Goal: Navigation & Orientation: Find specific page/section

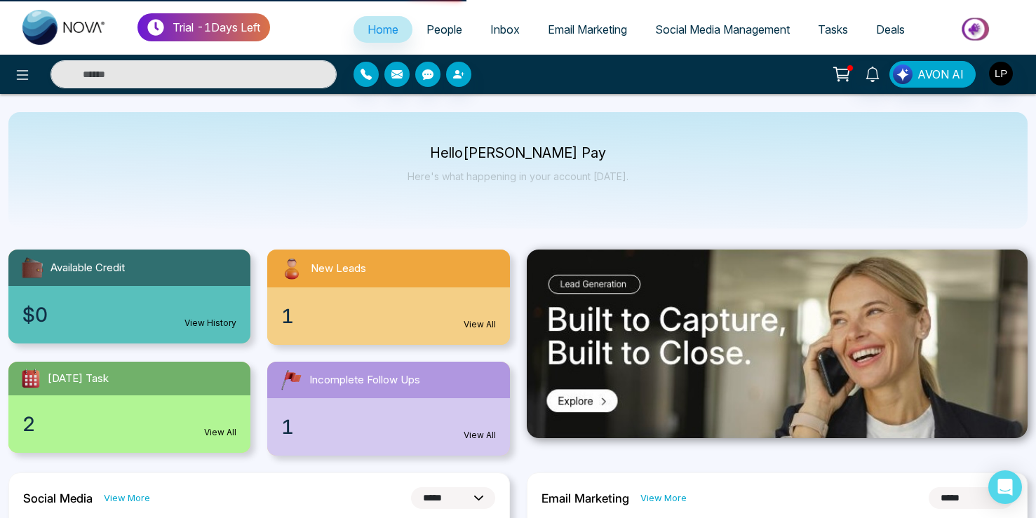
select select "*"
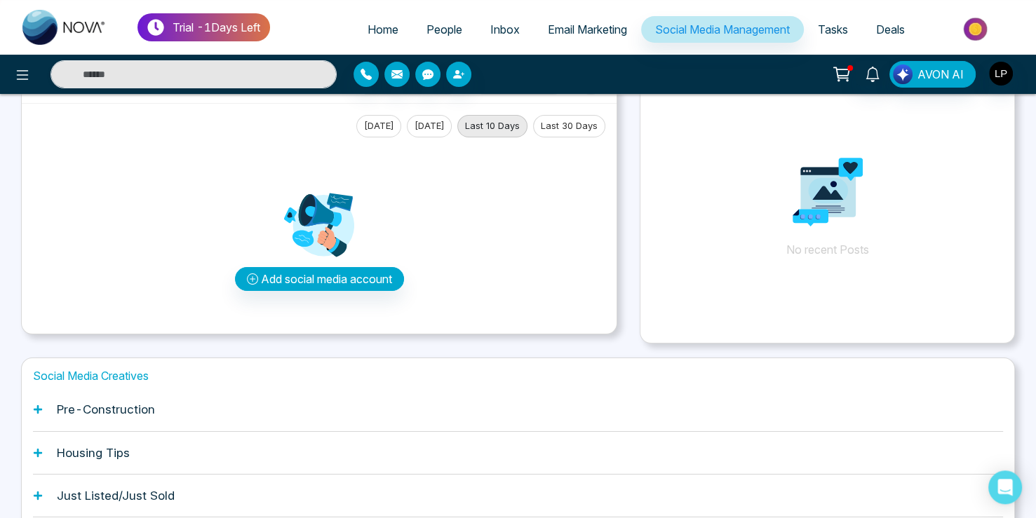
scroll to position [126, 0]
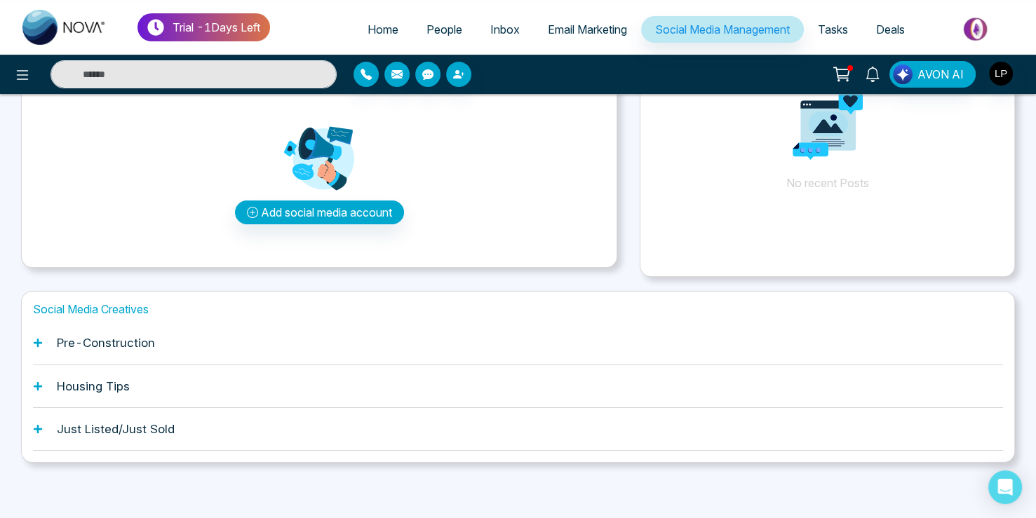
click at [38, 344] on icon at bounding box center [38, 343] width 8 height 8
click at [33, 346] on div "Social Media Creatives Pre-Construction Housing Tips Just Listed/Just Sold" at bounding box center [518, 377] width 994 height 172
click at [37, 344] on icon at bounding box center [38, 343] width 10 height 10
click at [34, 386] on icon at bounding box center [38, 386] width 8 height 8
click at [40, 342] on icon at bounding box center [38, 343] width 10 height 10
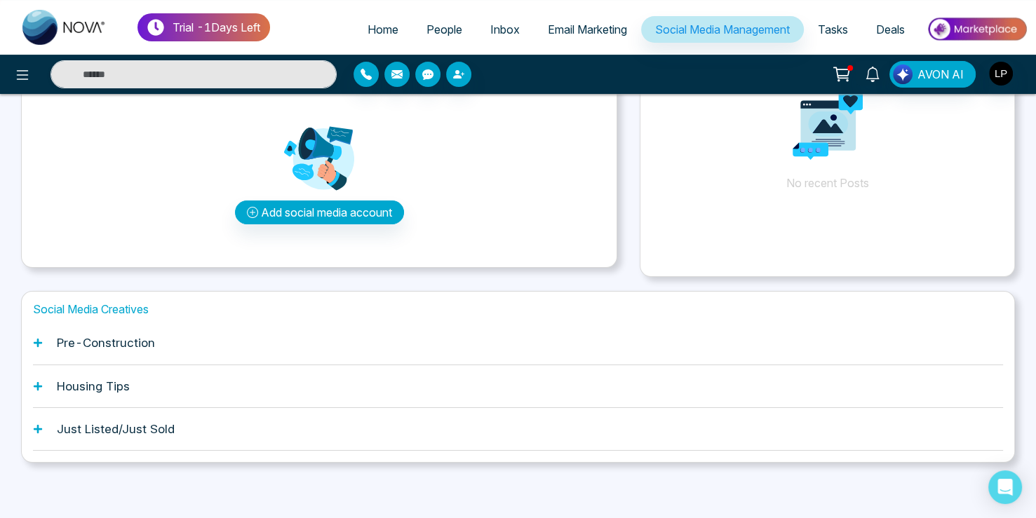
click at [39, 388] on icon at bounding box center [38, 386] width 10 height 10
click at [39, 344] on icon at bounding box center [38, 343] width 8 height 8
click at [40, 381] on icon at bounding box center [38, 386] width 10 height 10
click at [38, 348] on div "Pre-Construction" at bounding box center [518, 343] width 970 height 43
click at [38, 394] on div "Housing Tips" at bounding box center [518, 386] width 970 height 43
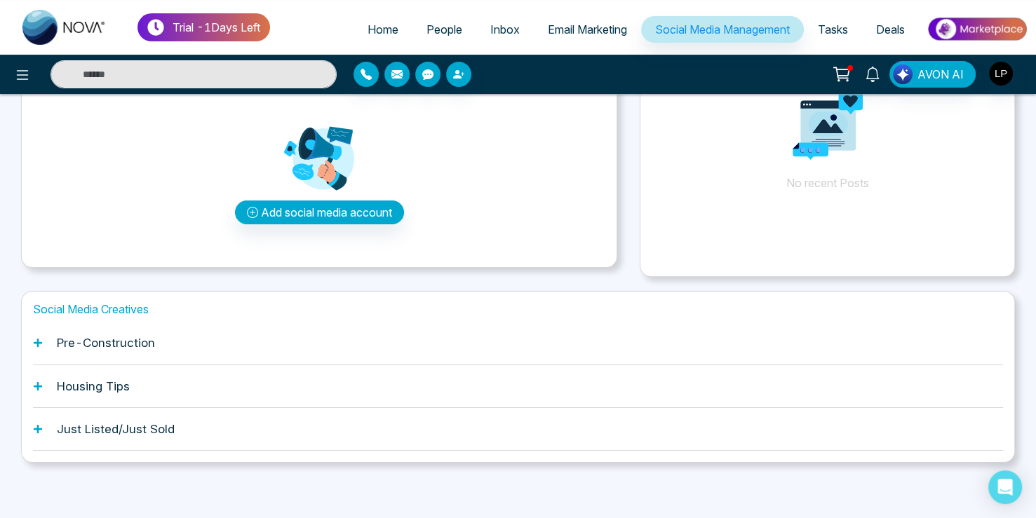
click at [39, 339] on icon at bounding box center [38, 343] width 10 height 10
click at [34, 344] on icon at bounding box center [38, 343] width 8 height 8
